Goal: Task Accomplishment & Management: Use online tool/utility

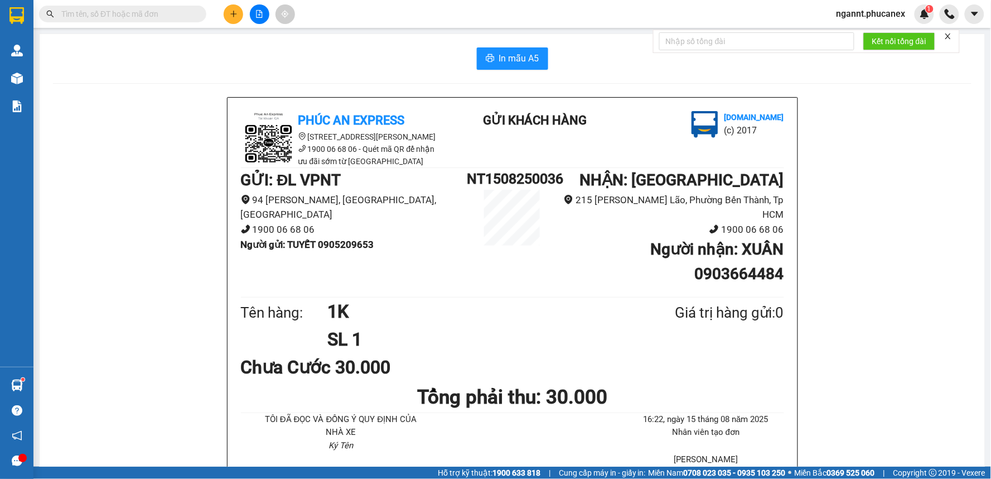
click at [896, 9] on span "ngannt.phucanex" at bounding box center [871, 14] width 87 height 14
click at [849, 36] on span "Đăng xuất" at bounding box center [877, 34] width 64 height 12
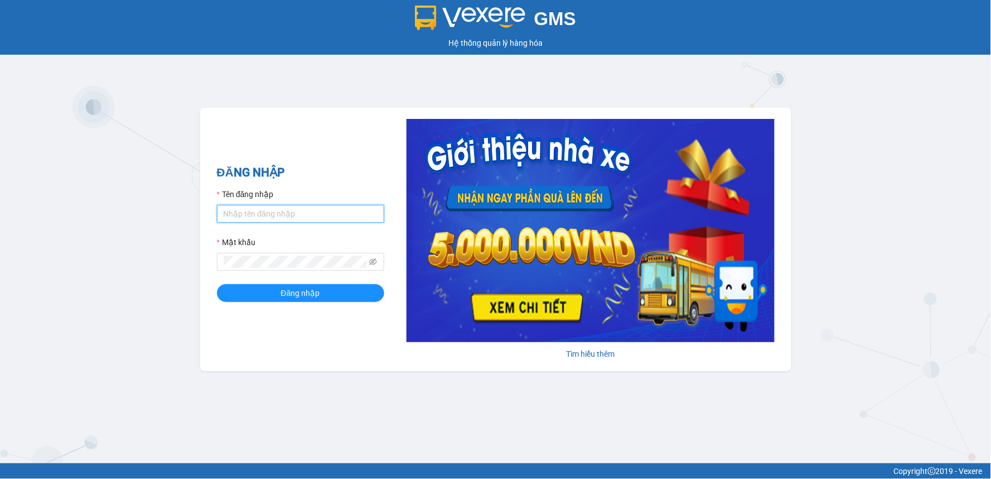
click at [337, 219] on input "Tên đăng nhập" at bounding box center [300, 214] width 167 height 18
click at [217, 284] on button "Đăng nhập" at bounding box center [300, 293] width 167 height 18
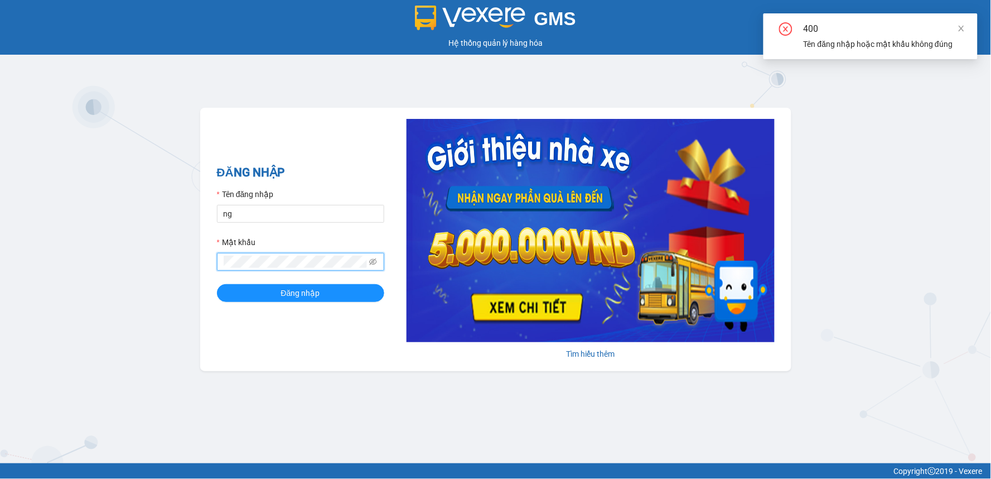
click at [325, 194] on div "Tên đăng nhập" at bounding box center [300, 196] width 167 height 17
click at [319, 214] on input "ng" at bounding box center [300, 214] width 167 height 18
type input "ngannt.phucanex"
click at [358, 289] on button "Đăng nhập" at bounding box center [300, 293] width 167 height 18
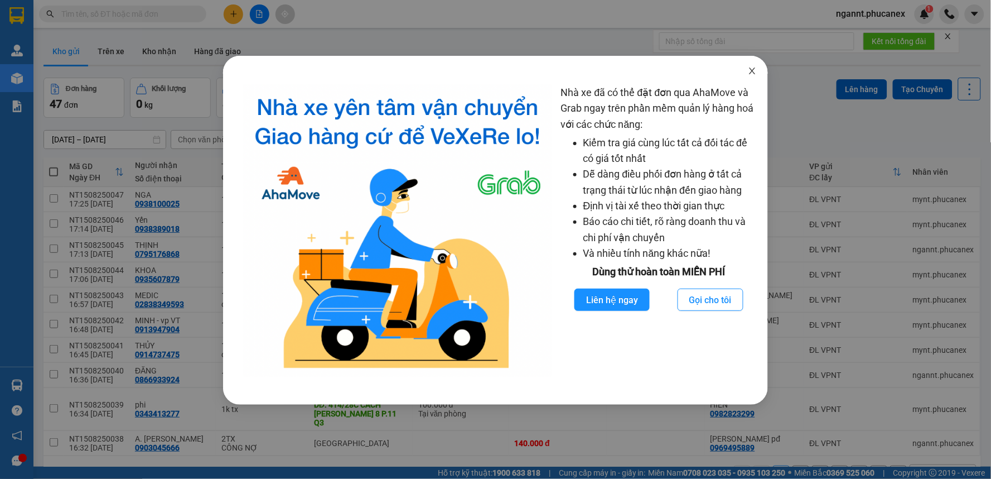
click at [753, 74] on icon "close" at bounding box center [752, 70] width 9 height 9
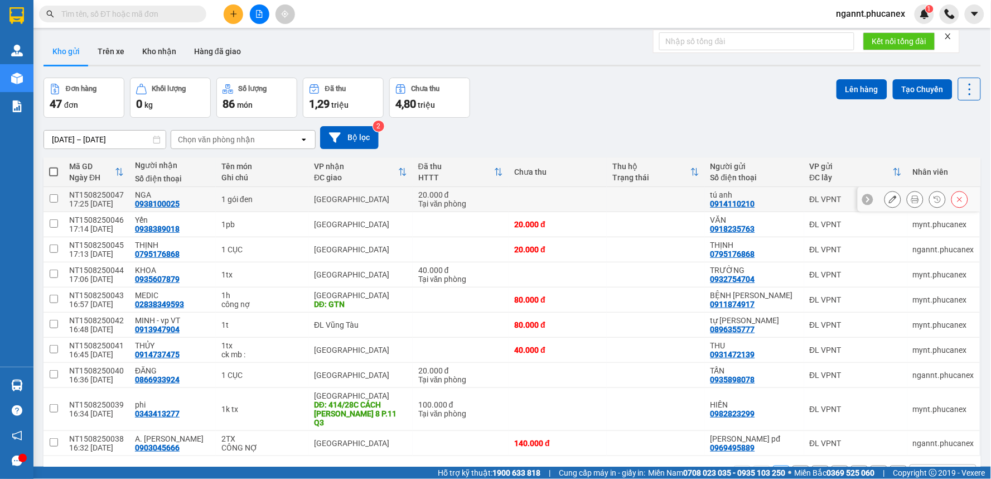
click at [908, 194] on button at bounding box center [916, 200] width 16 height 20
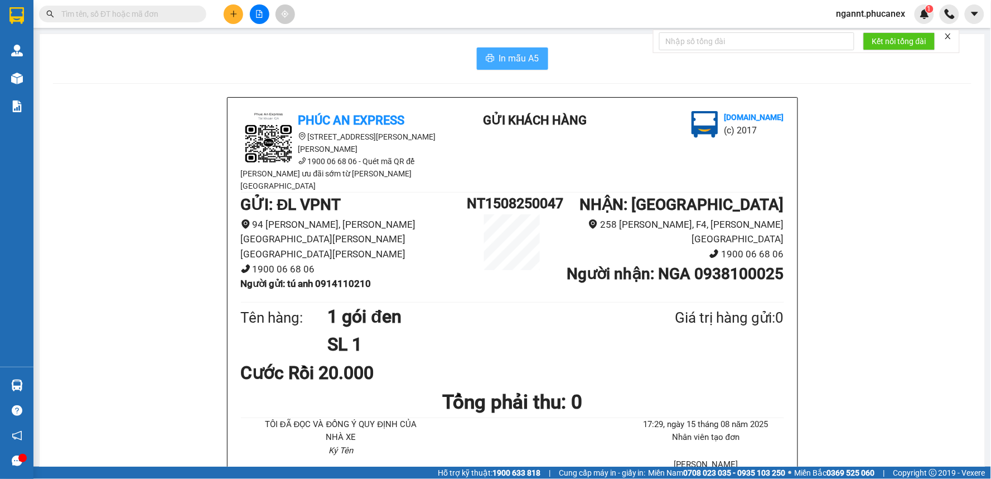
click at [492, 49] on button "In mẫu A5" at bounding box center [512, 58] width 71 height 22
